Goal: Task Accomplishment & Management: Manage account settings

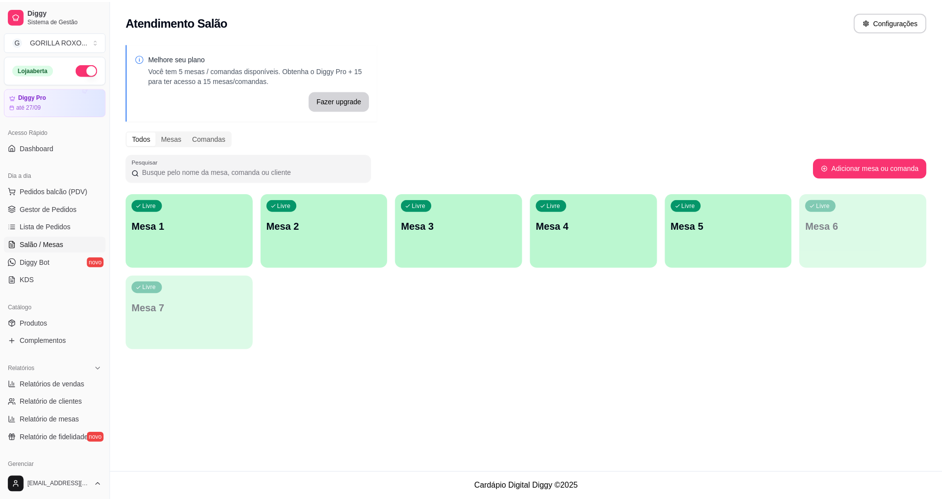
scroll to position [99, 0]
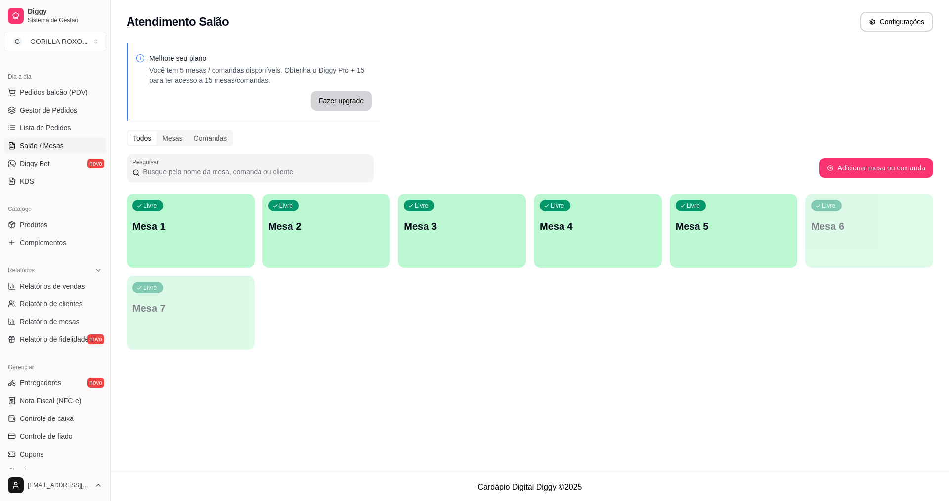
click at [52, 129] on span "Lista de Pedidos" at bounding box center [45, 128] width 51 height 10
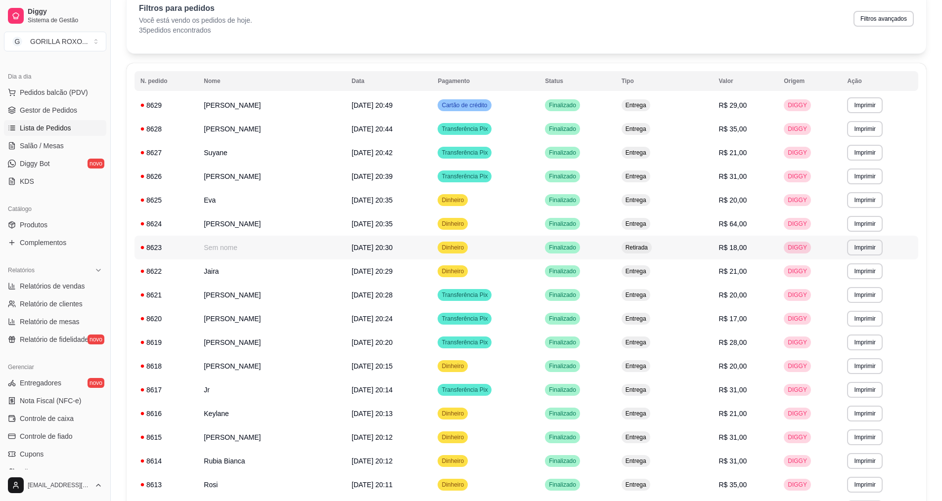
scroll to position [148, 0]
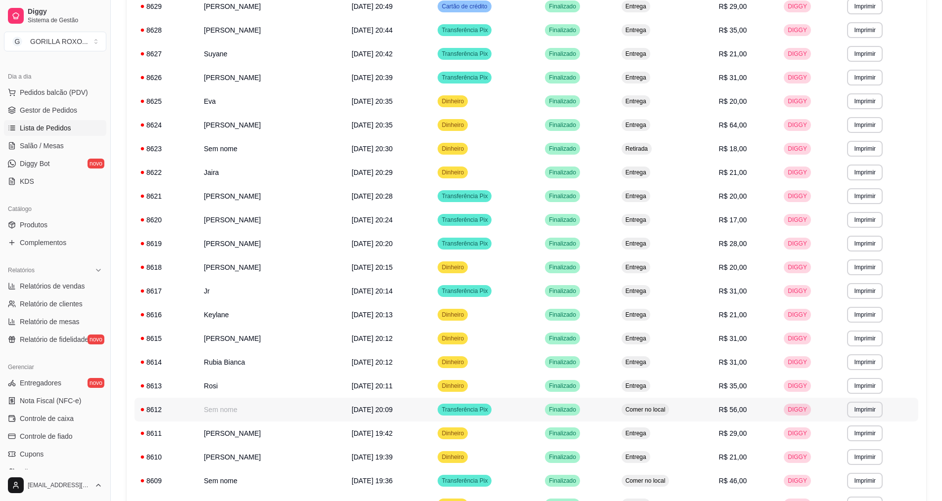
click at [472, 407] on div "Transferência Pix" at bounding box center [465, 410] width 54 height 12
click at [54, 225] on link "Produtos" at bounding box center [55, 225] width 102 height 16
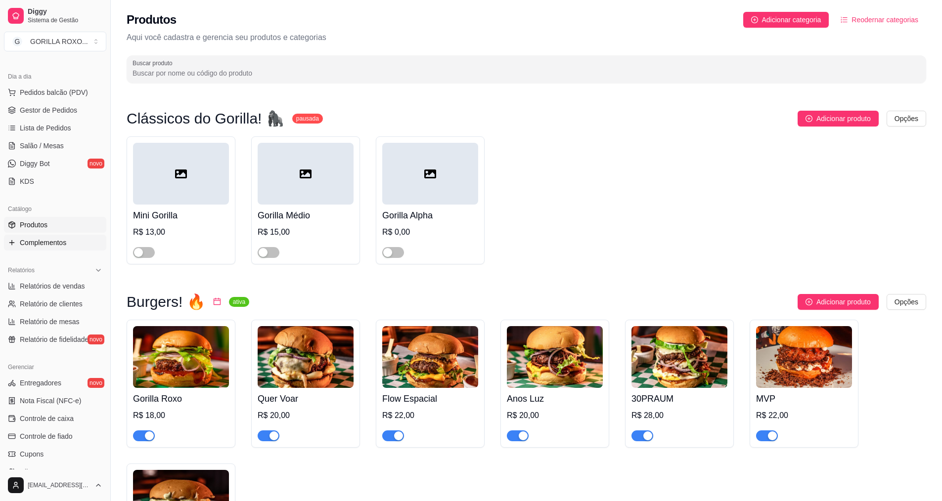
click at [61, 249] on link "Complementos" at bounding box center [55, 243] width 102 height 16
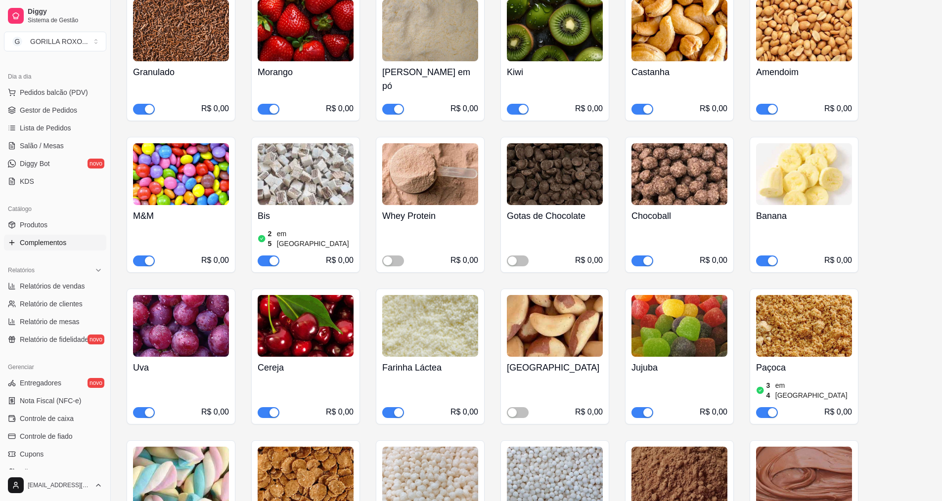
scroll to position [692, 0]
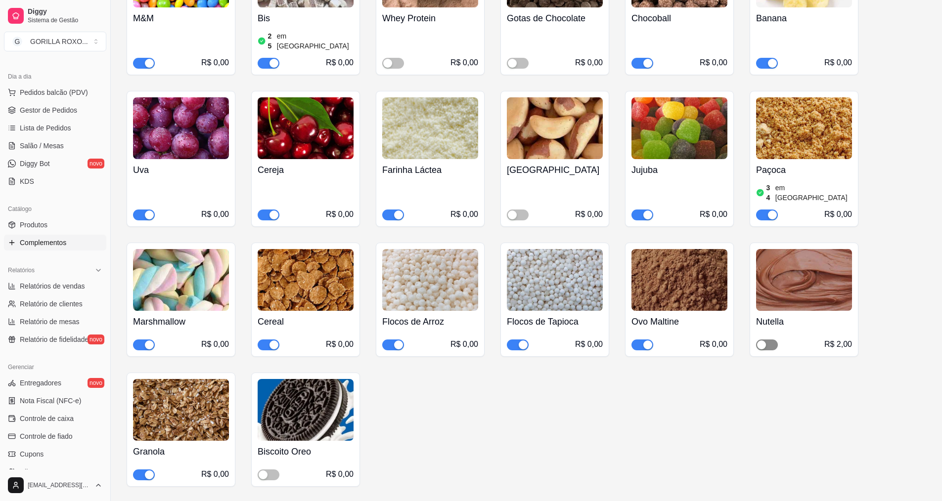
click at [769, 340] on span "button" at bounding box center [767, 345] width 22 height 11
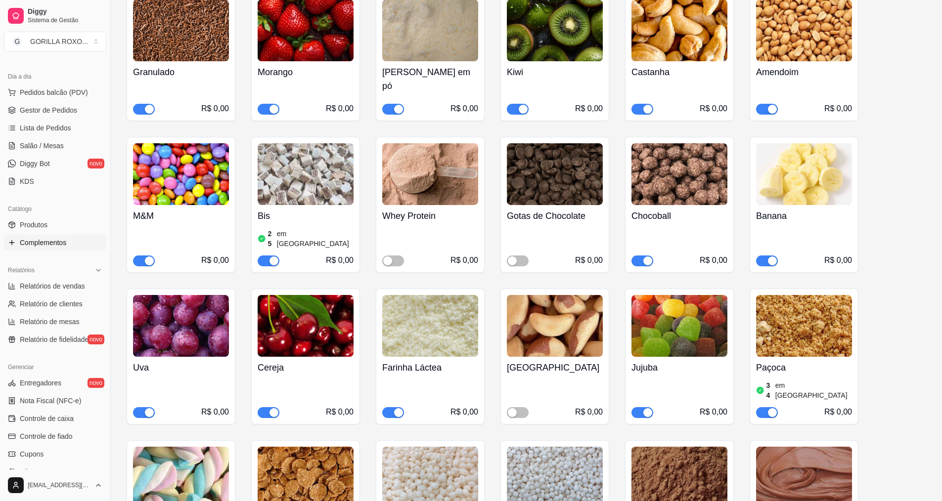
scroll to position [297, 0]
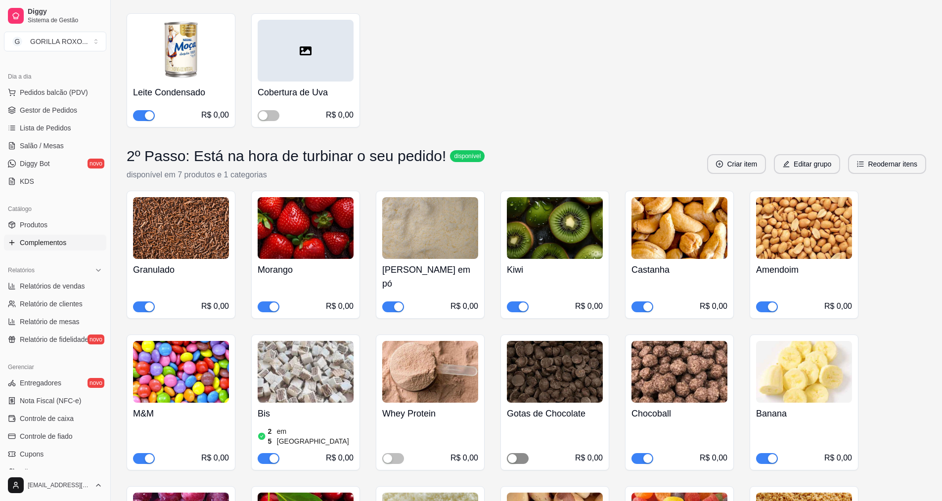
click at [522, 453] on span "button" at bounding box center [518, 458] width 22 height 11
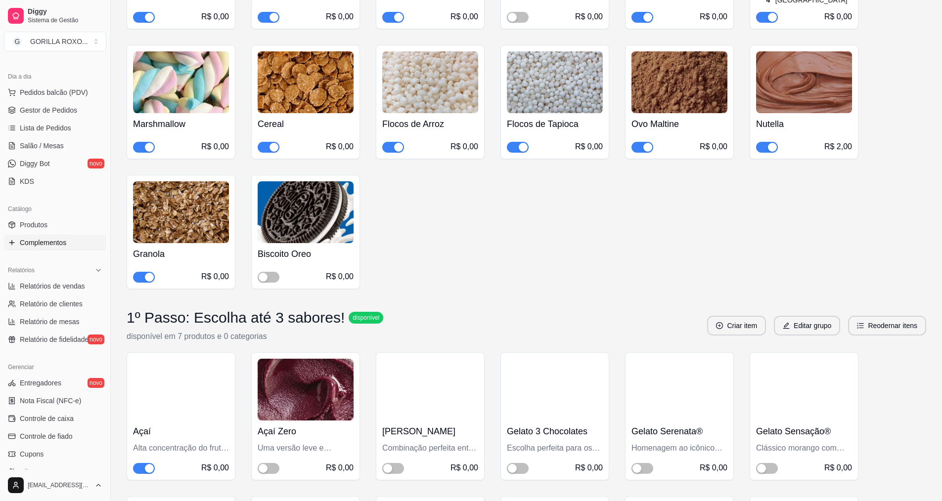
scroll to position [989, 0]
